Goal: Transaction & Acquisition: Purchase product/service

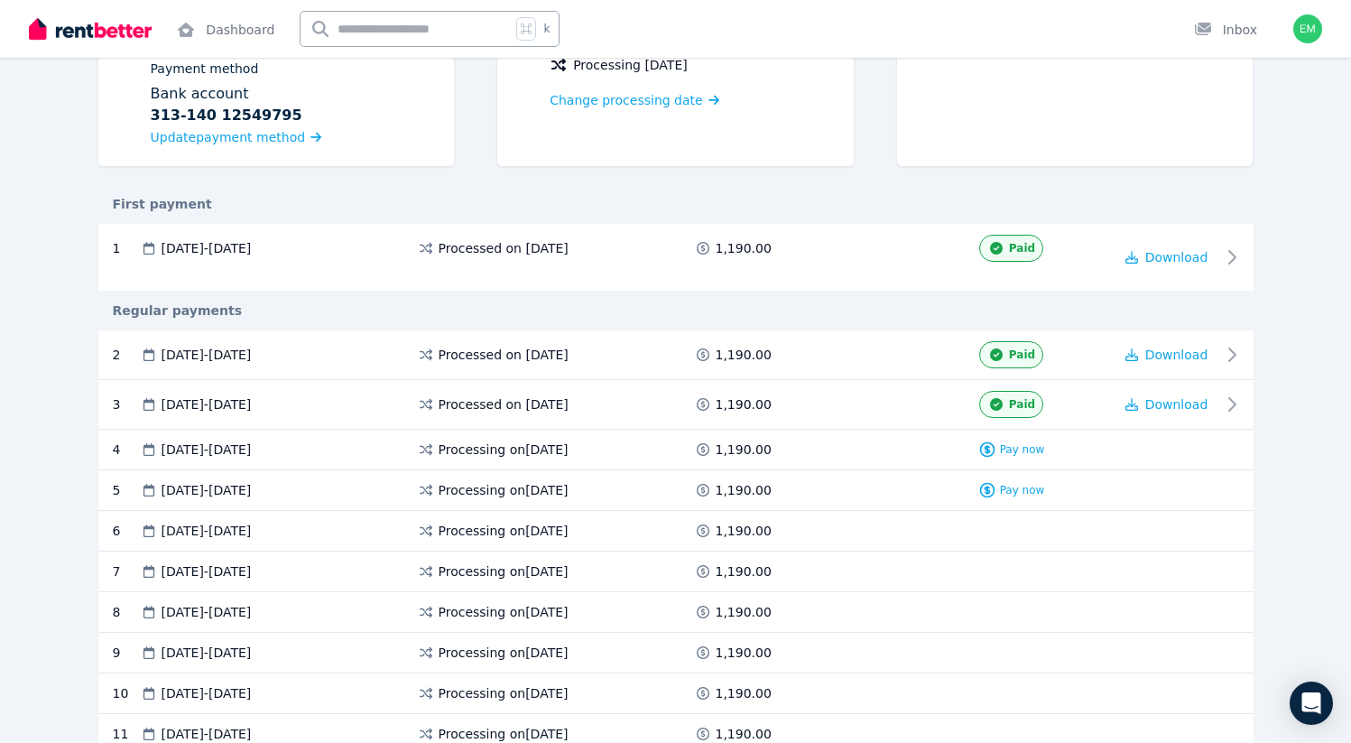
scroll to position [239, 0]
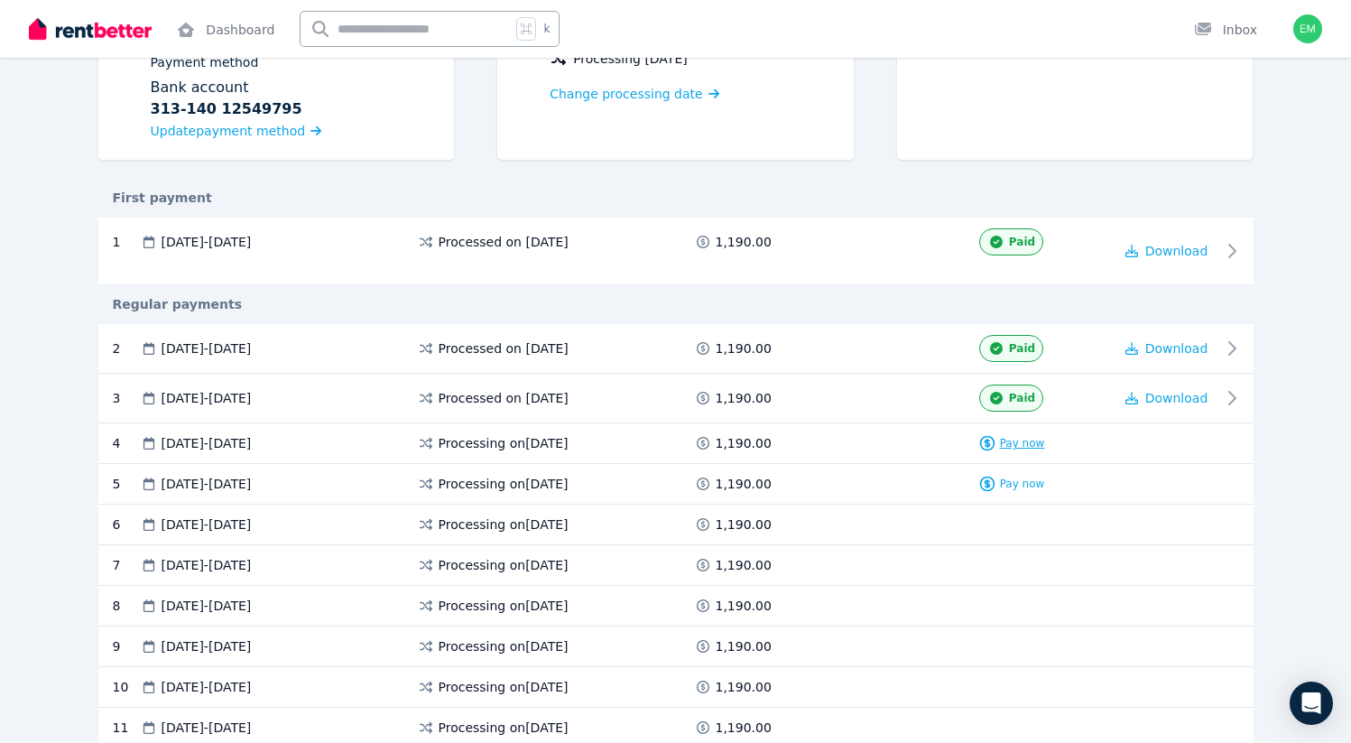
click at [1019, 442] on span "Pay now" at bounding box center [1022, 443] width 45 height 14
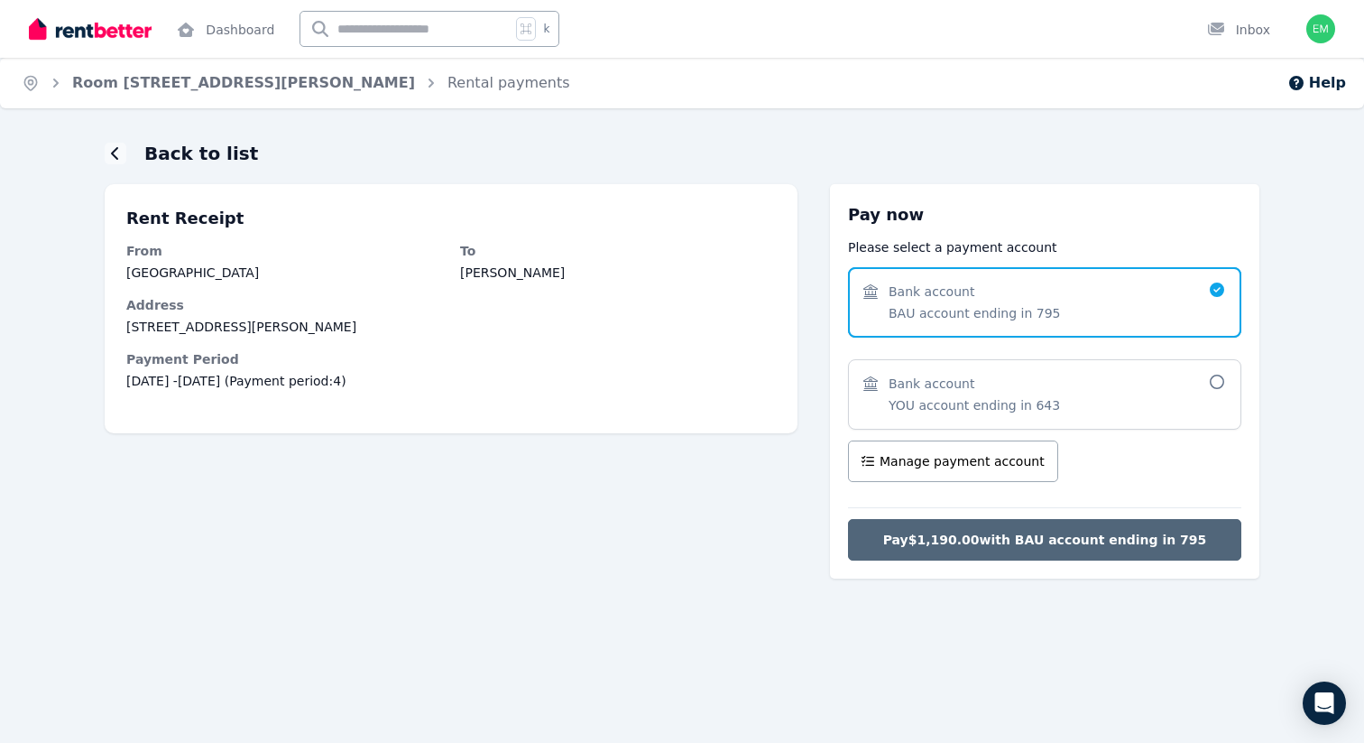
click at [1067, 538] on span "Pay $1,190.00 with BAU account ending in 795" at bounding box center [1045, 540] width 324 height 18
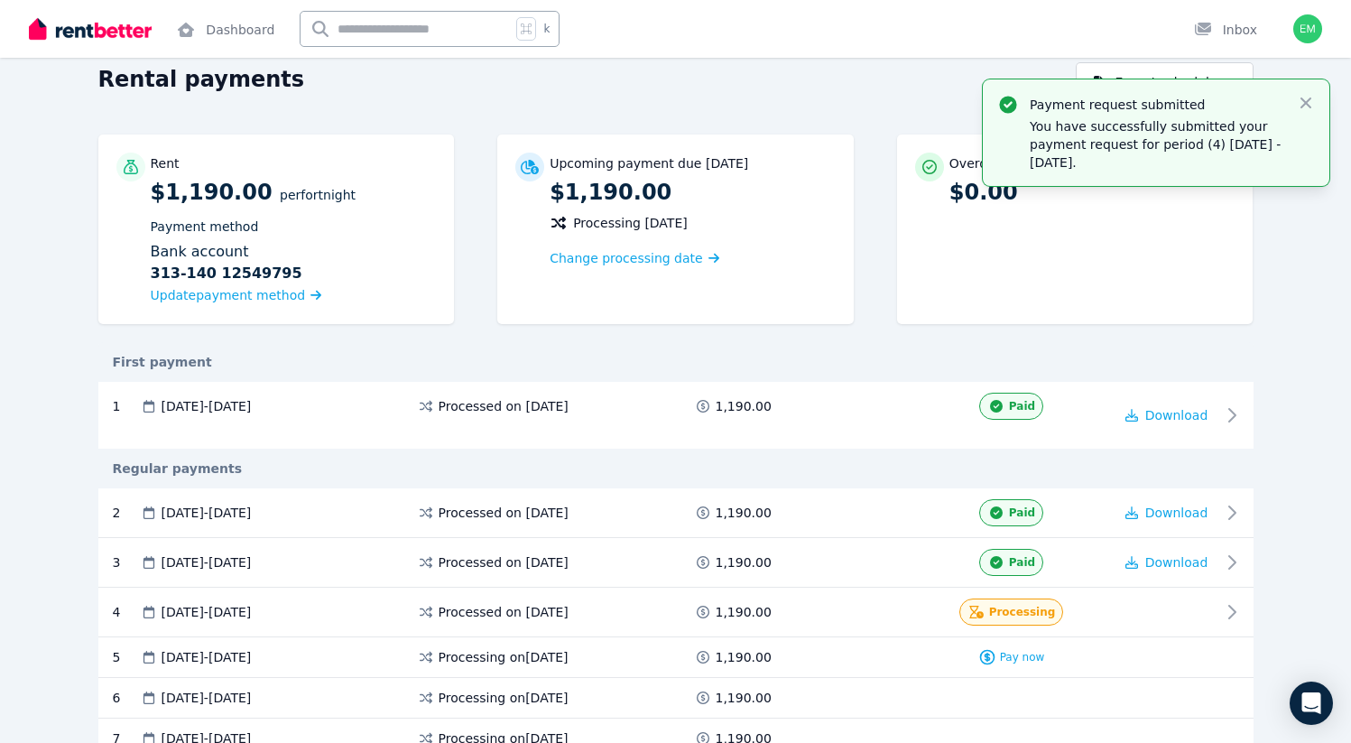
scroll to position [82, 0]
